Goal: Register for event/course

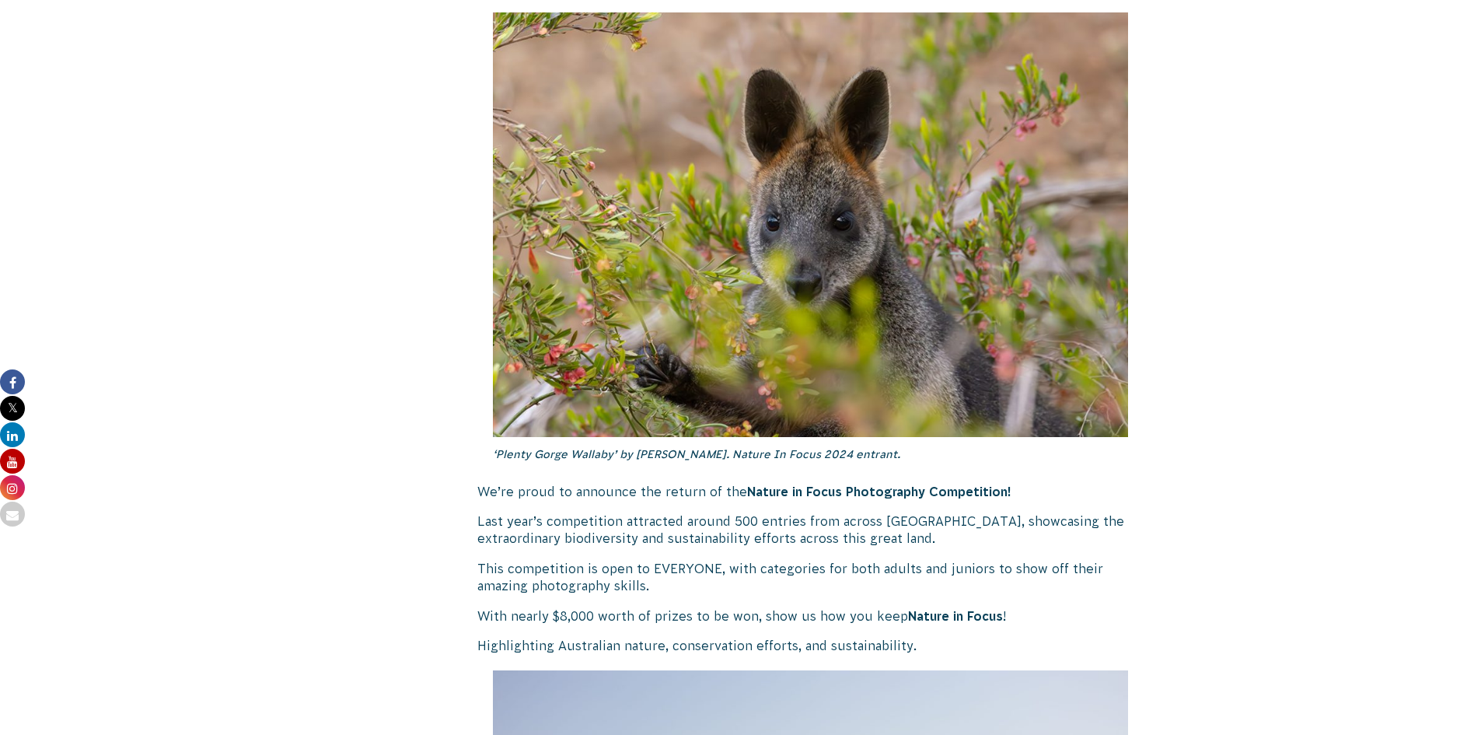
scroll to position [466, 0]
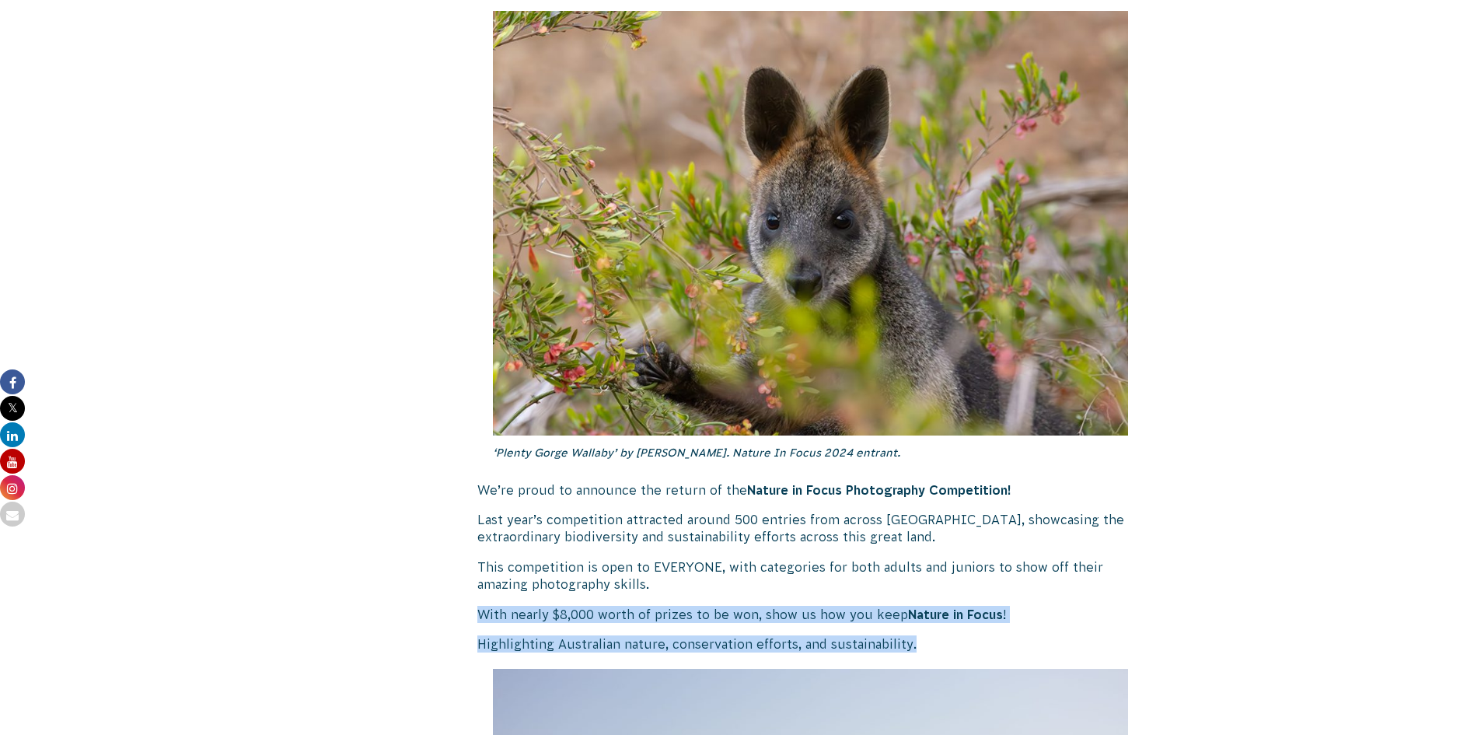
drag, startPoint x: 480, startPoint y: 609, endPoint x: 945, endPoint y: 640, distance: 465.2
click at [945, 640] on p "Highlighting Australian nature, conservation efforts, and sustainability." at bounding box center [810, 643] width 667 height 17
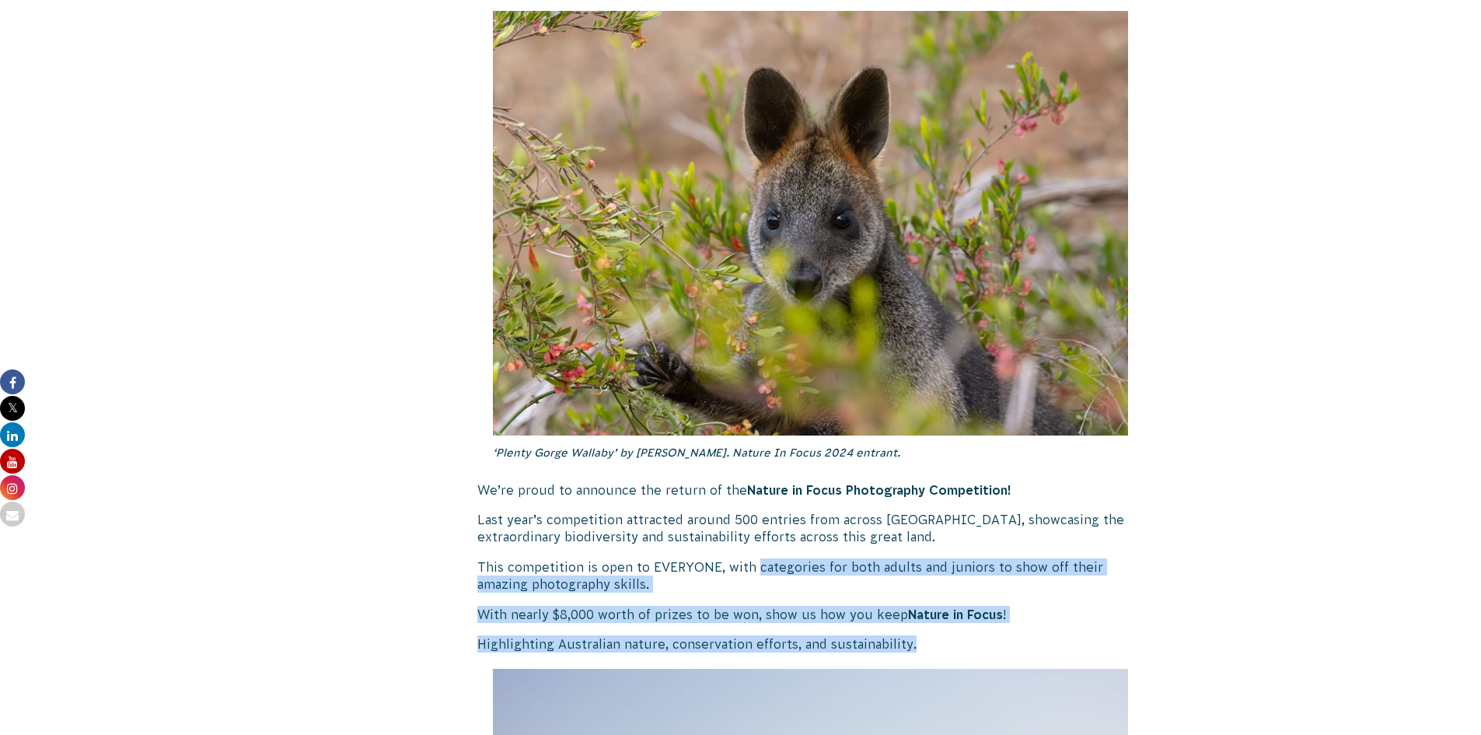
drag, startPoint x: 753, startPoint y: 567, endPoint x: 1014, endPoint y: 641, distance: 270.9
copy div "categories for both adults and juniors to show off their amazing photography sk…"
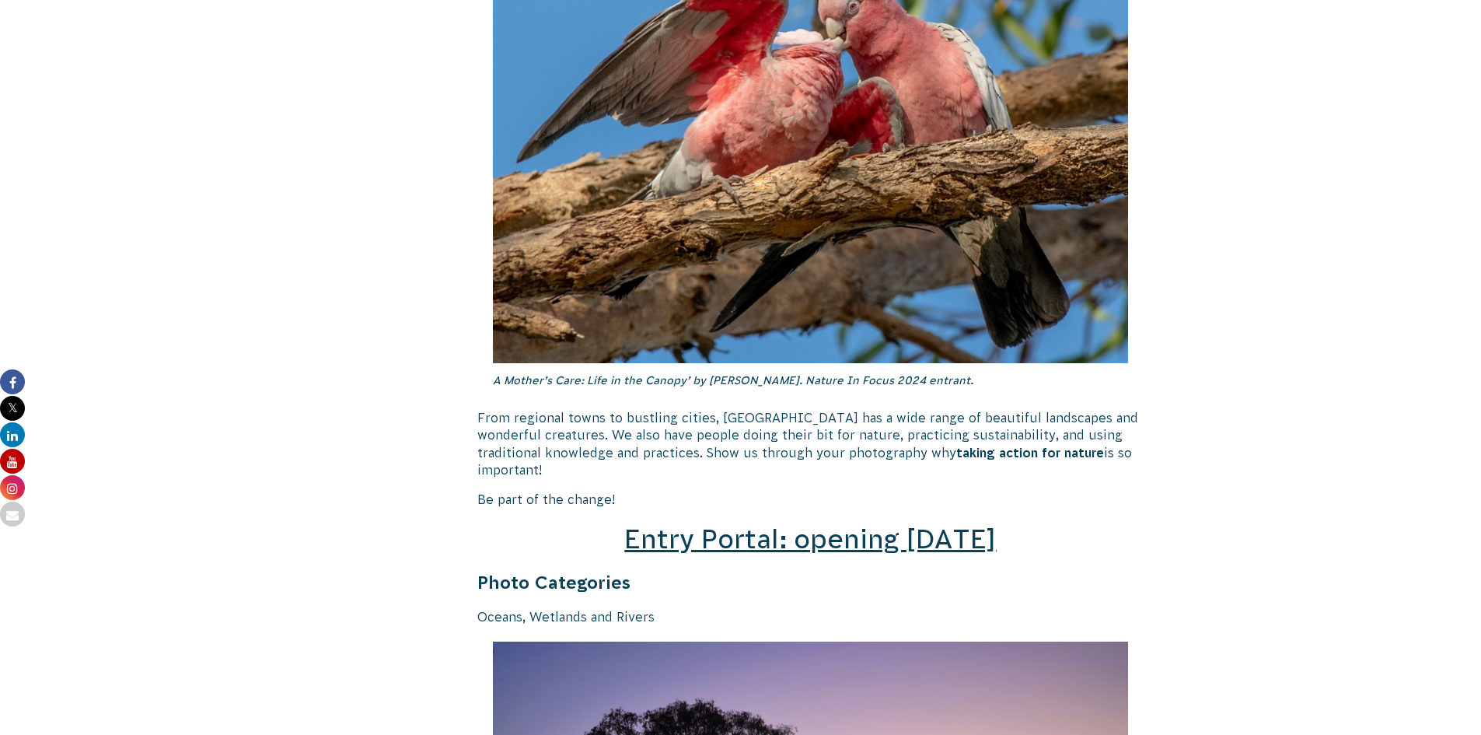
scroll to position [1904, 0]
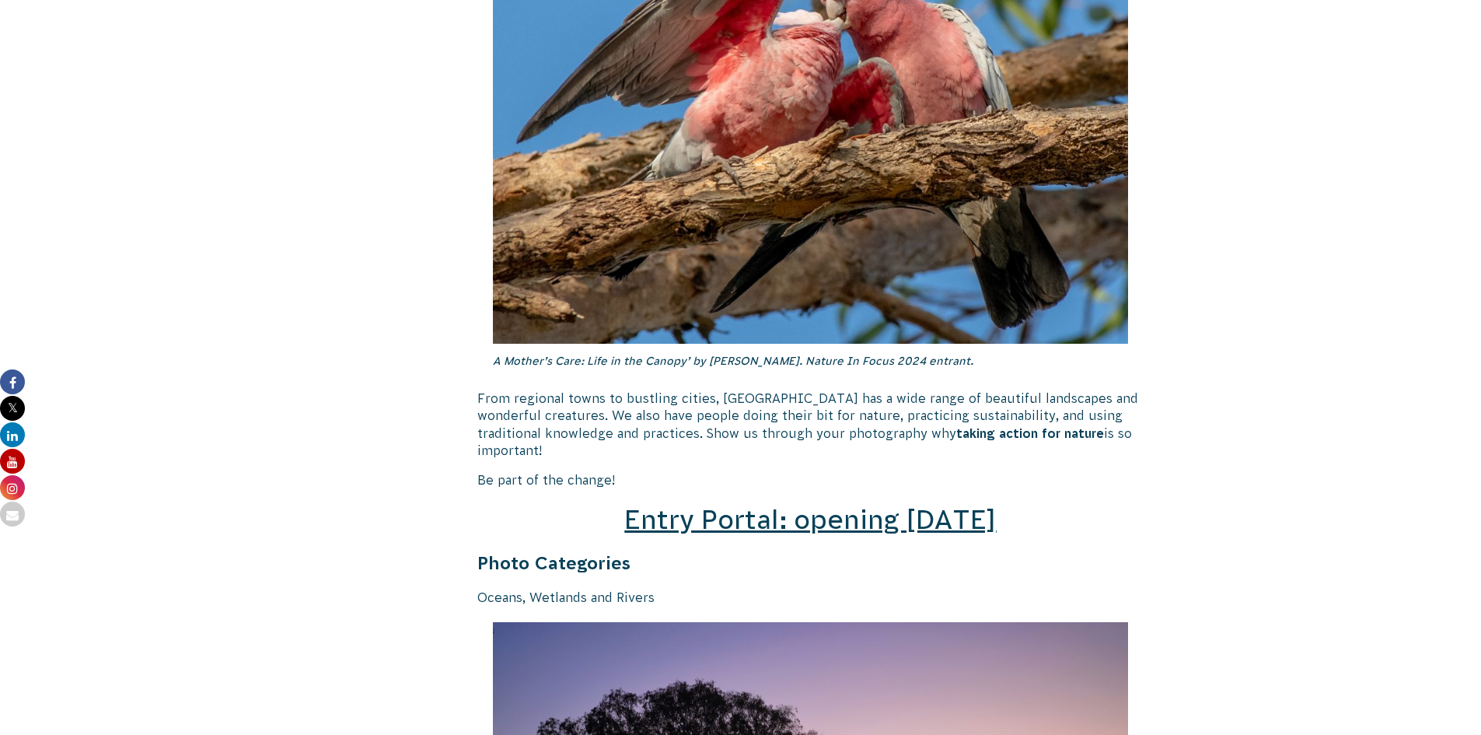
click at [784, 505] on span "Entry Portal: opening [DATE]" at bounding box center [810, 520] width 372 height 30
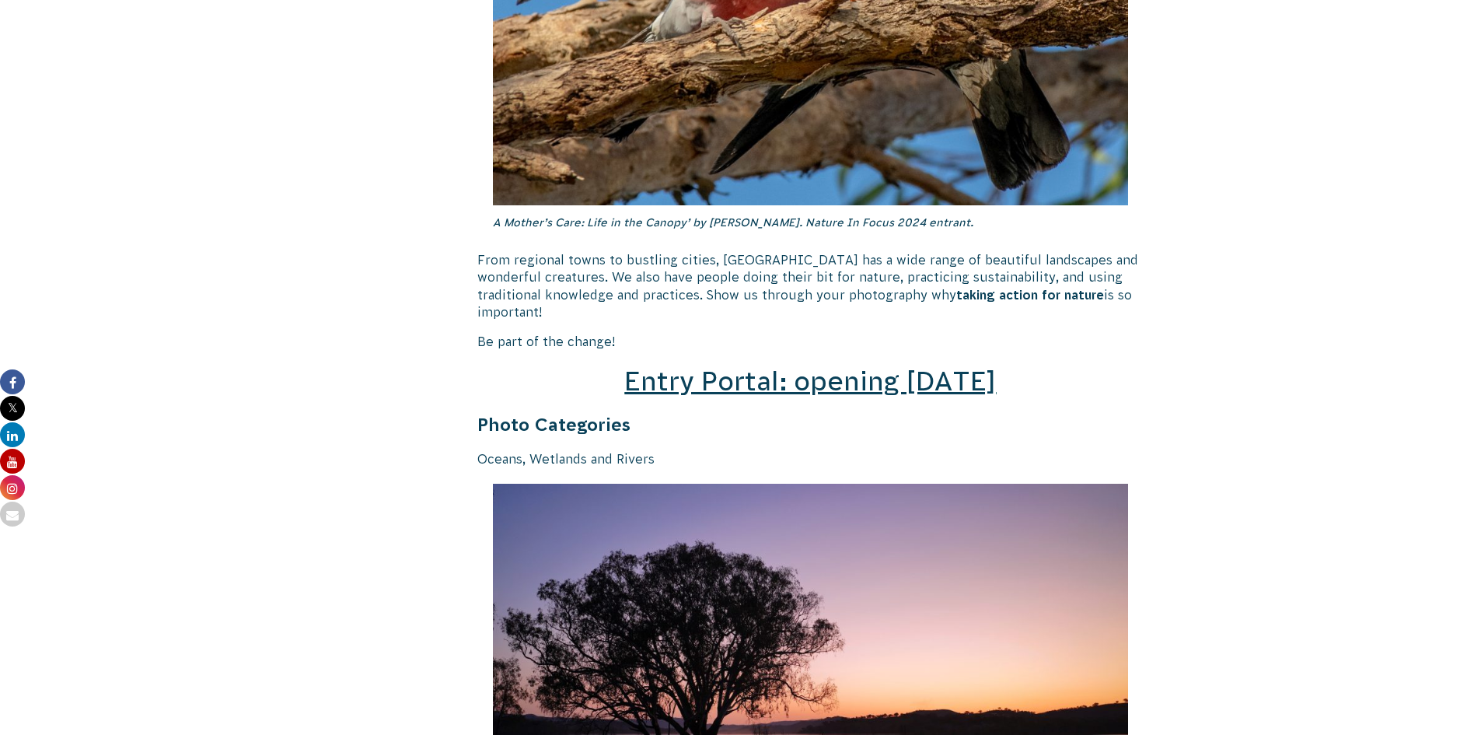
scroll to position [2056, 0]
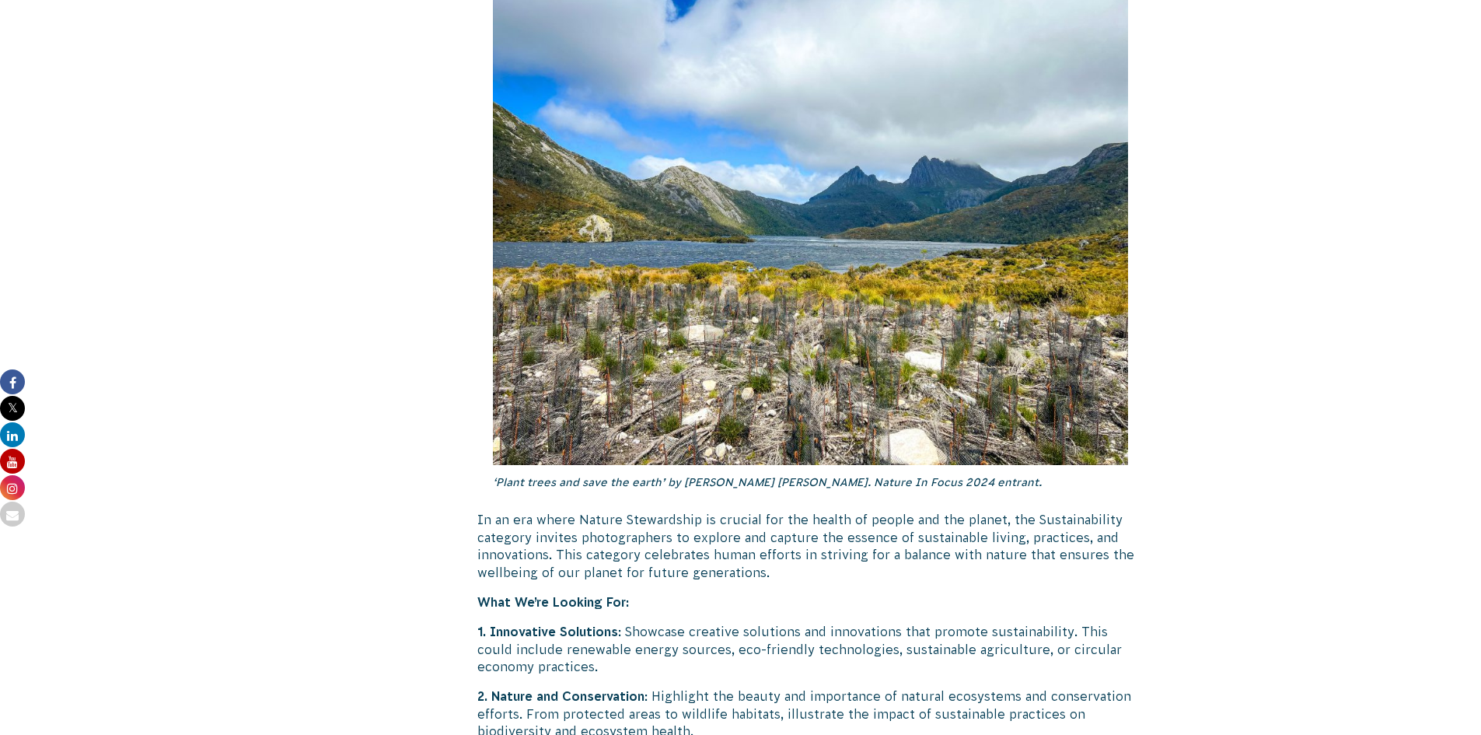
scroll to position [3611, 0]
